Goal: Find specific page/section: Find specific page/section

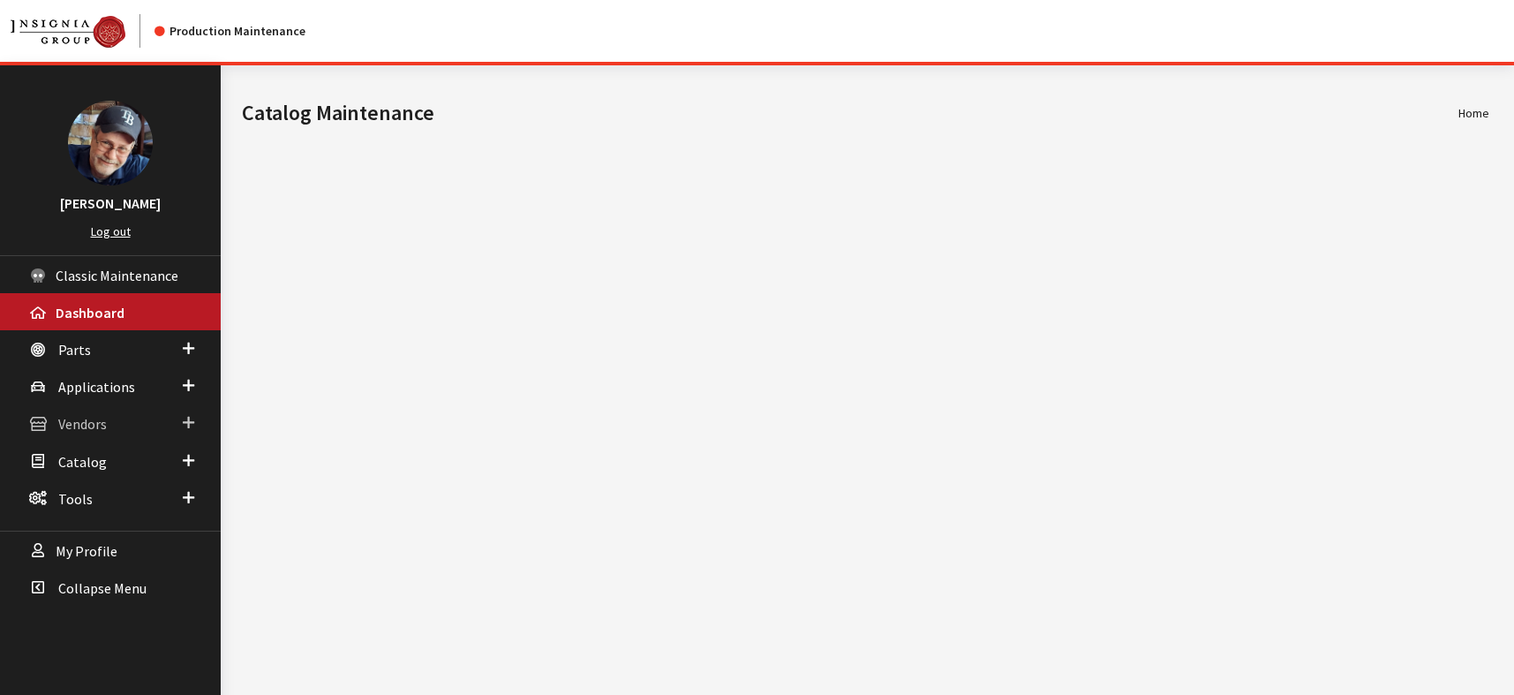
click at [75, 420] on span "Vendors" at bounding box center [82, 425] width 49 height 18
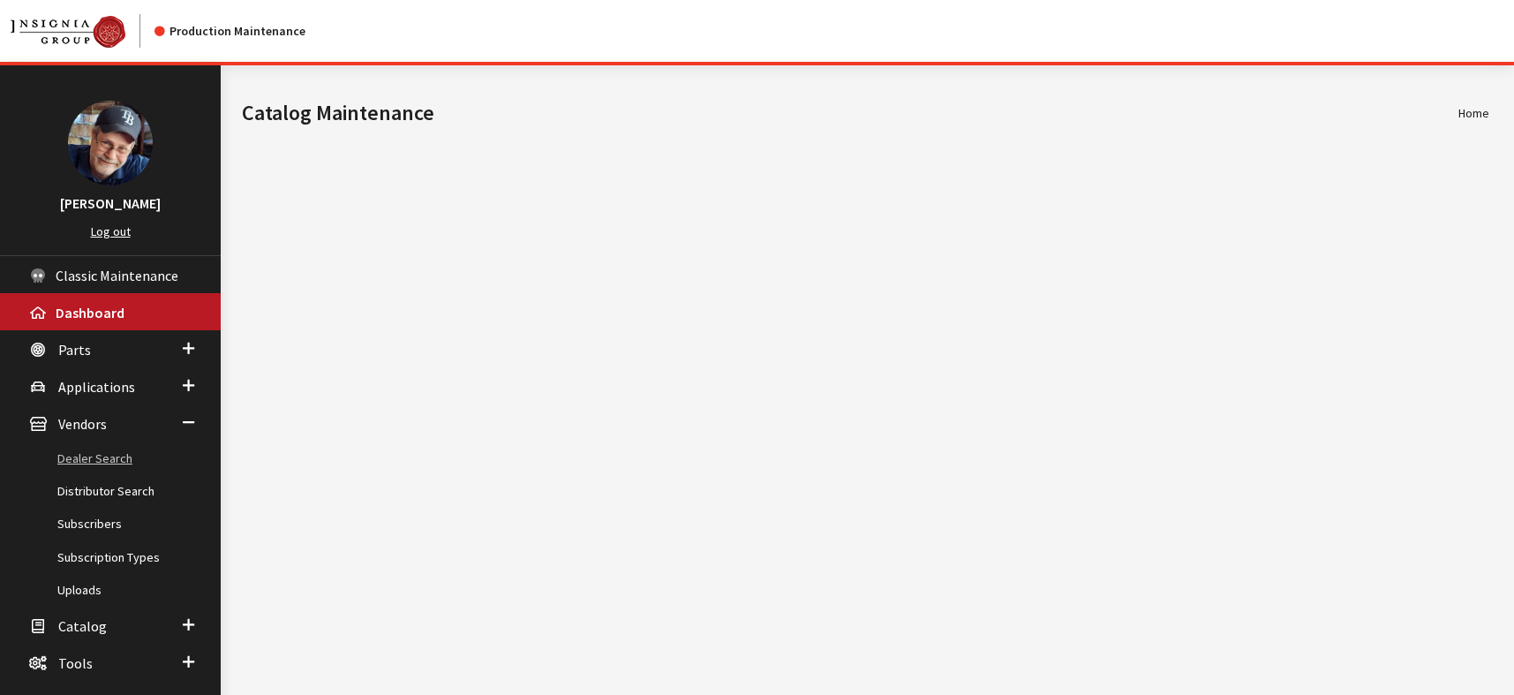
click at [97, 455] on link "Dealer Search" at bounding box center [110, 458] width 221 height 33
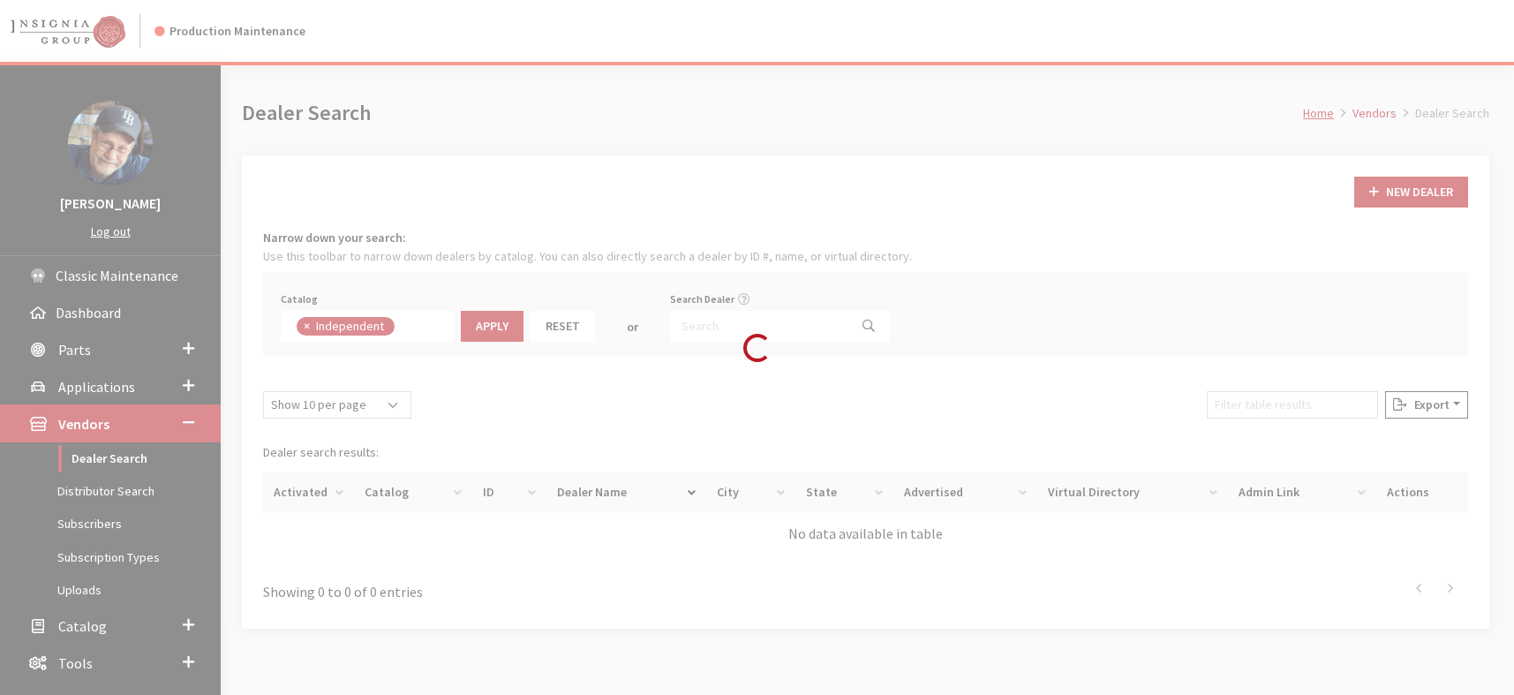
scroll to position [127, 0]
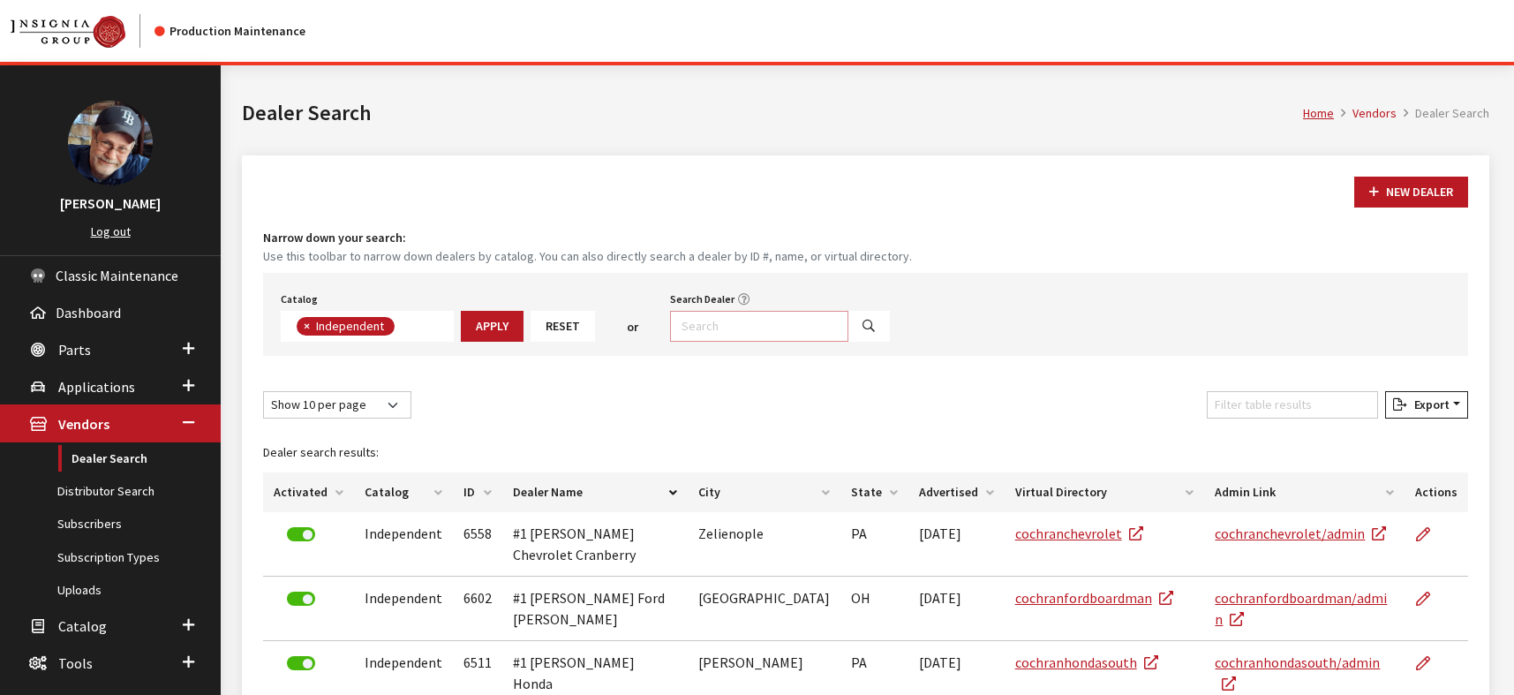
click at [700, 320] on input "Search Dealer" at bounding box center [759, 326] width 178 height 31
type input "brooklyn"
select select
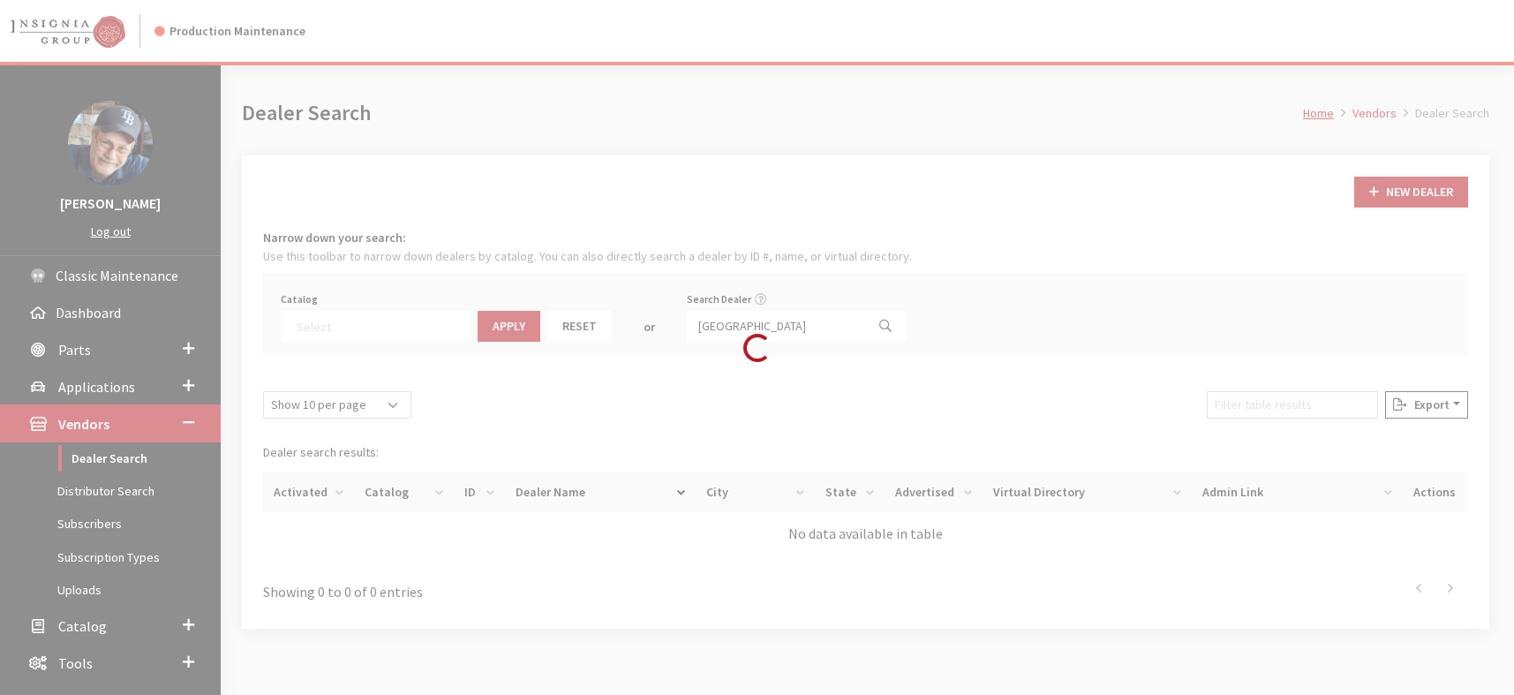
scroll to position [185, 0]
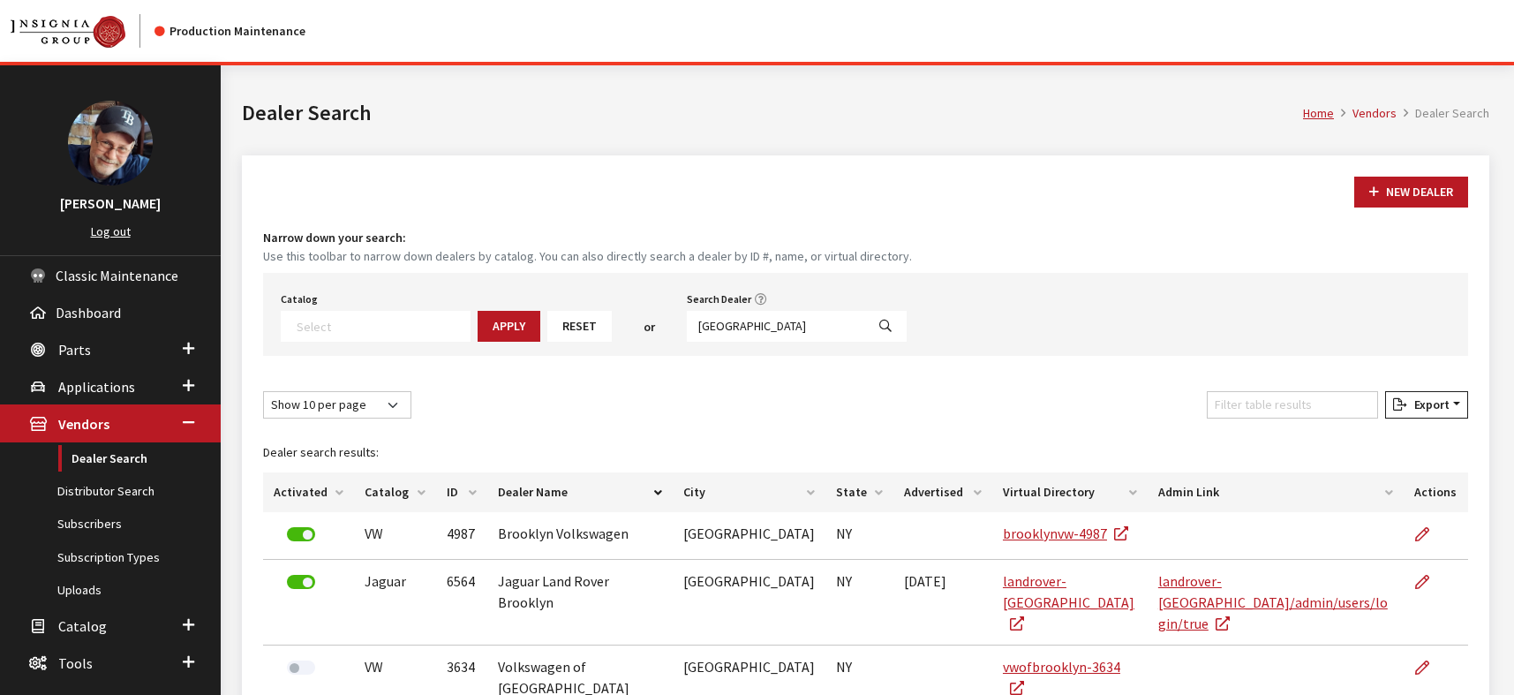
drag, startPoint x: 983, startPoint y: 531, endPoint x: 1166, endPoint y: 510, distance: 184.8
click at [1166, 510] on th "Admin Link" at bounding box center [1276, 492] width 256 height 40
